Goal: Information Seeking & Learning: Learn about a topic

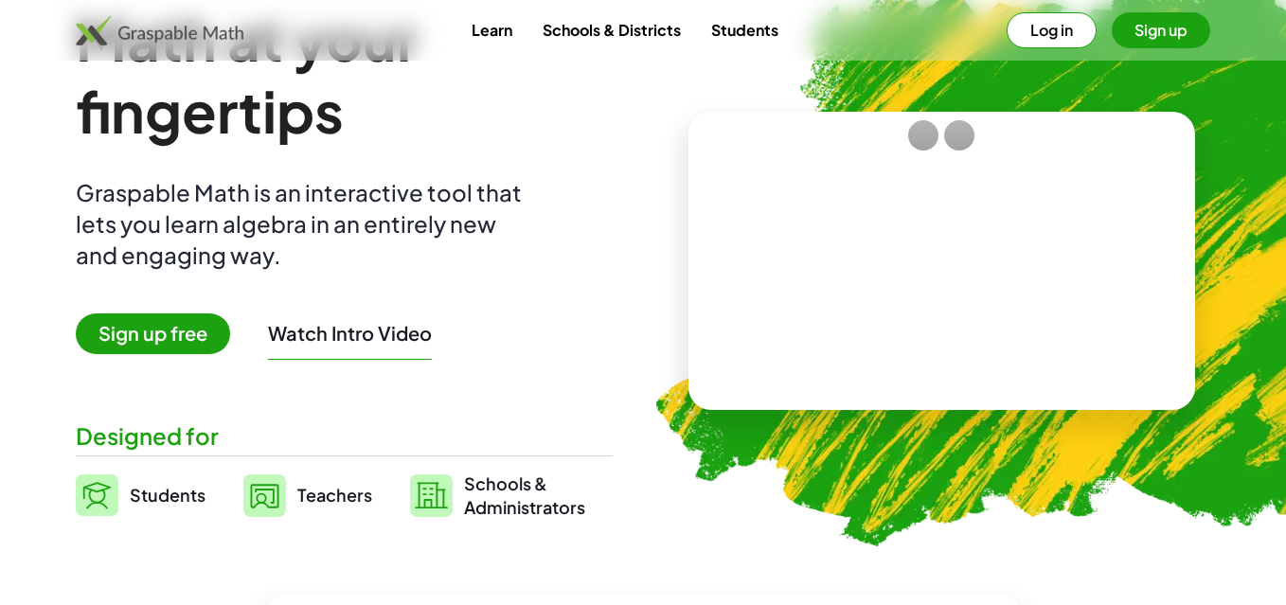
scroll to position [95, 0]
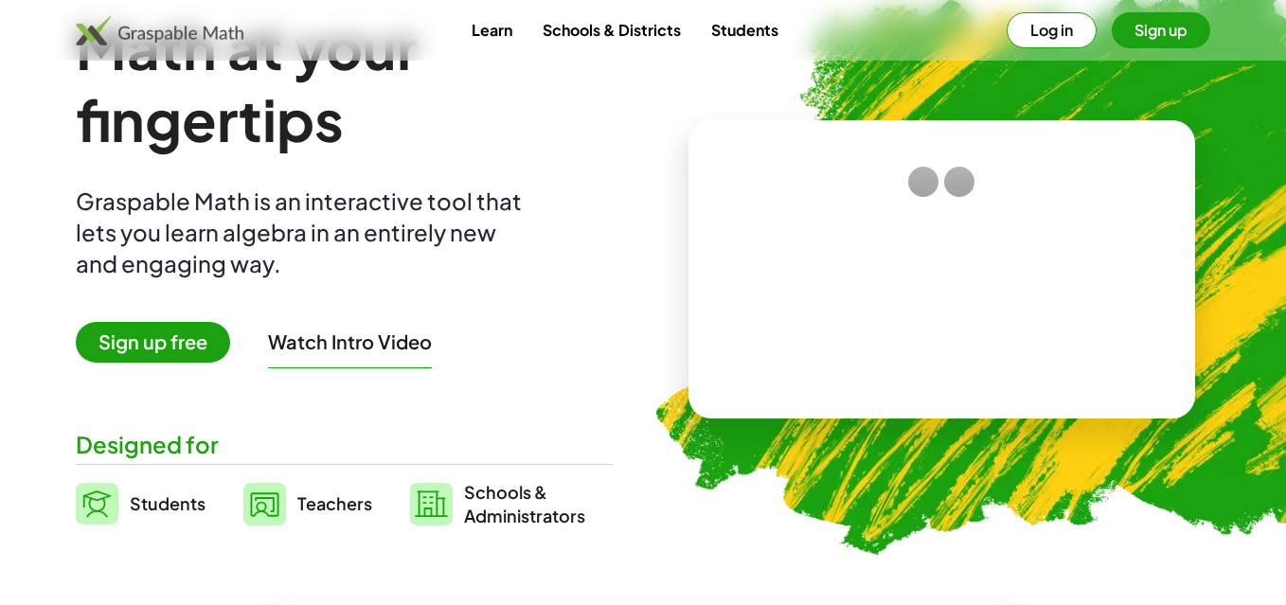
click at [985, 201] on video at bounding box center [942, 269] width 284 height 142
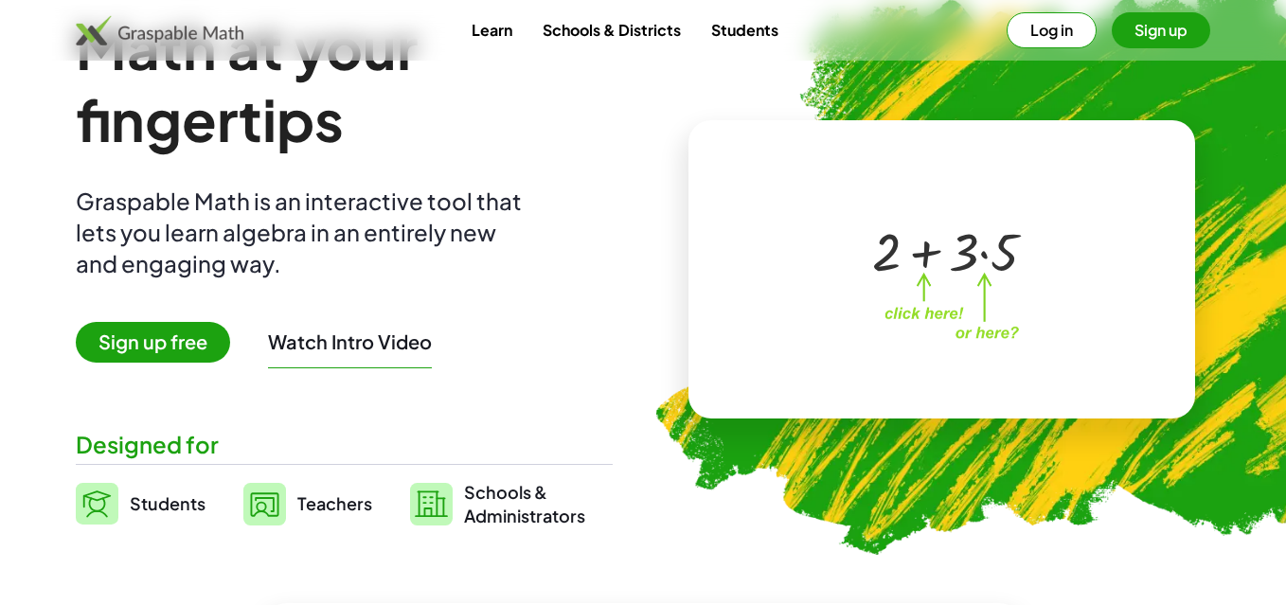
click at [971, 261] on div at bounding box center [946, 250] width 167 height 70
drag, startPoint x: 877, startPoint y: 261, endPoint x: 909, endPoint y: 262, distance: 32.2
click at [892, 262] on div at bounding box center [946, 250] width 167 height 70
drag, startPoint x: 865, startPoint y: 185, endPoint x: 979, endPoint y: 91, distance: 148.1
click at [865, 184] on div at bounding box center [939, 250] width 324 height 152
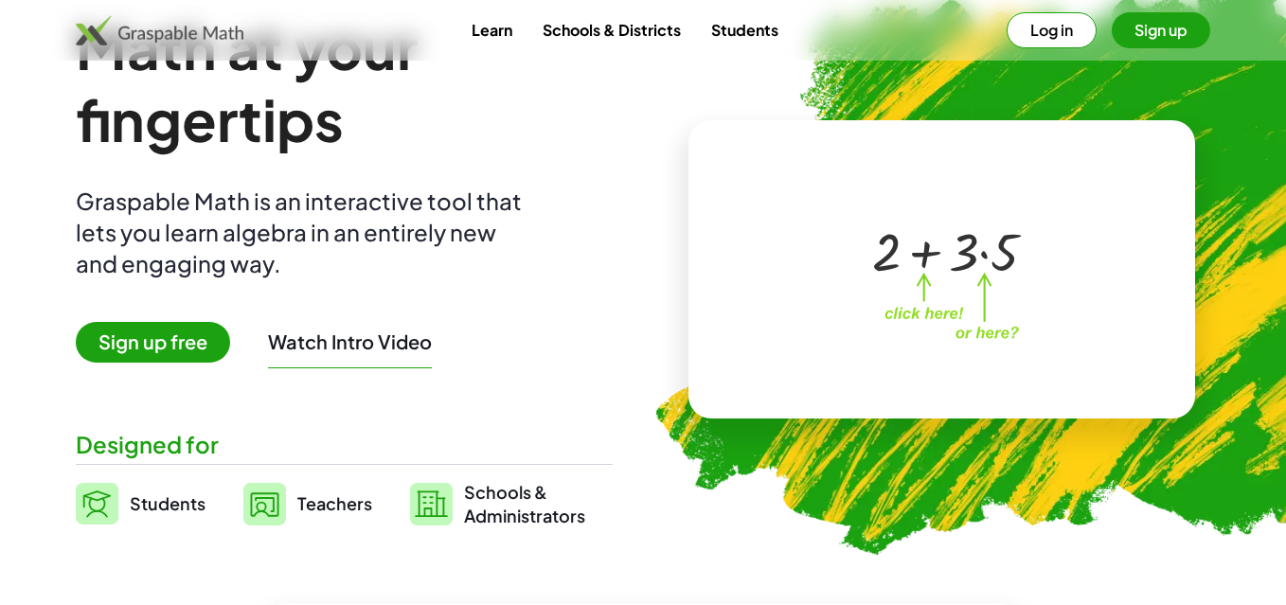
click at [1139, 25] on button "Sign up" at bounding box center [1161, 30] width 99 height 36
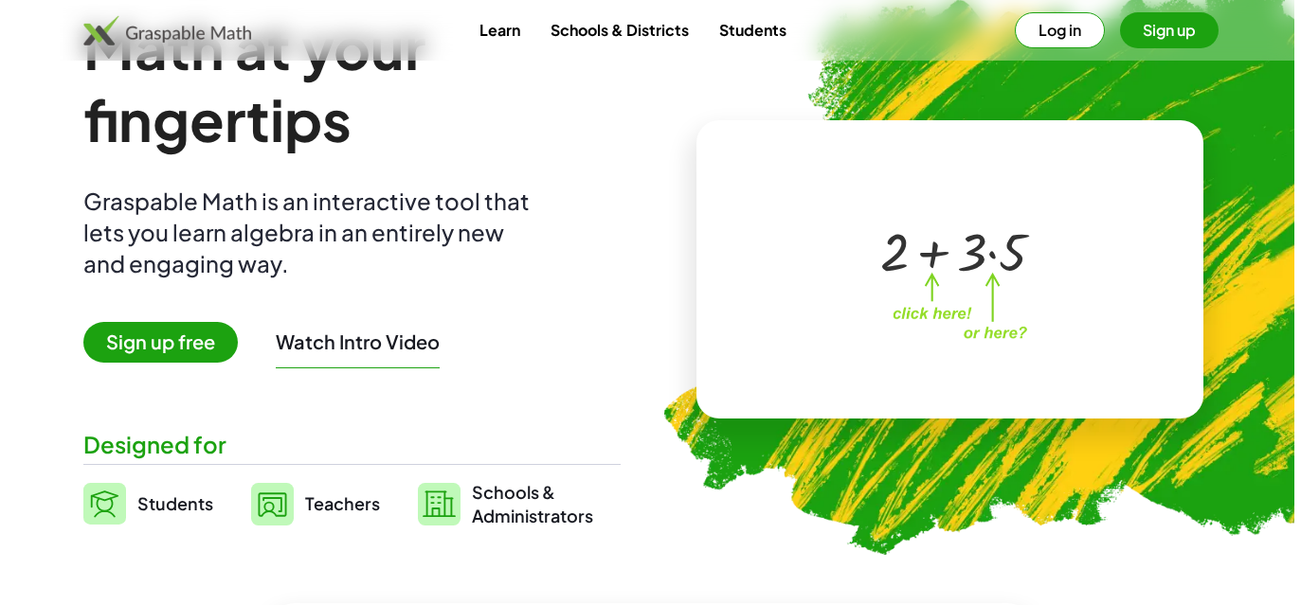
scroll to position [0, 0]
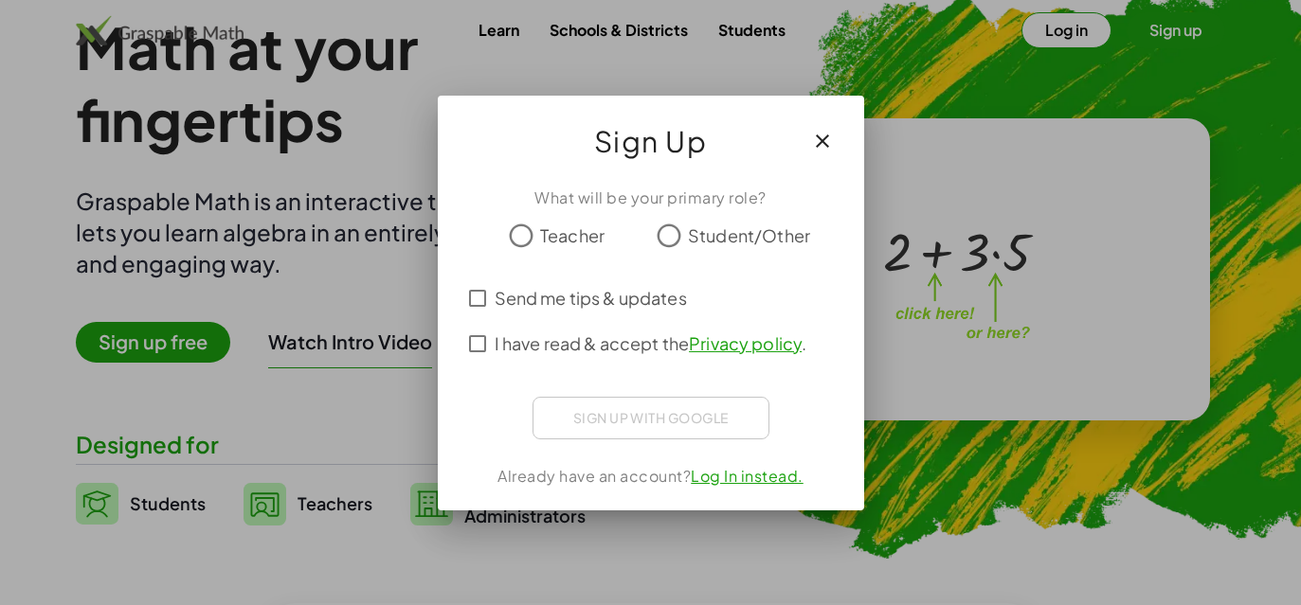
click at [819, 143] on icon "button" at bounding box center [822, 141] width 23 height 23
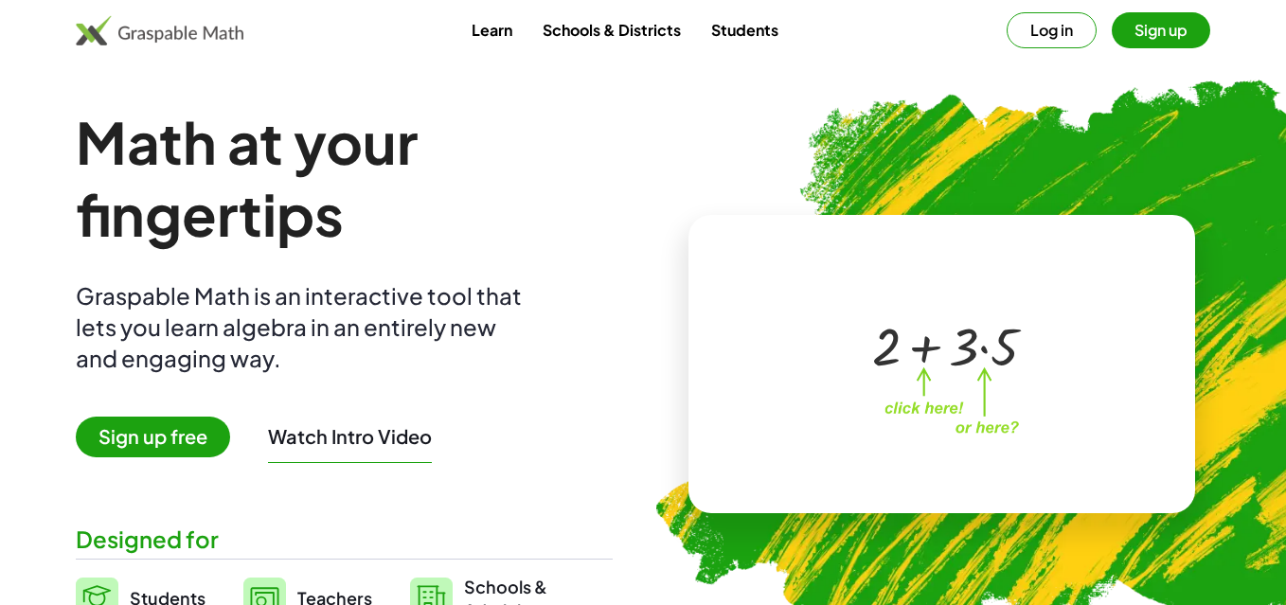
click at [482, 32] on link "Learn" at bounding box center [492, 29] width 71 height 35
